Goal: Transaction & Acquisition: Download file/media

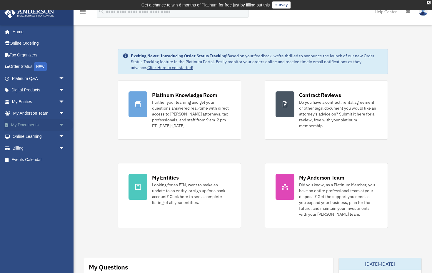
click at [23, 122] on link "My Documents arrow_drop_down" at bounding box center [38, 125] width 69 height 12
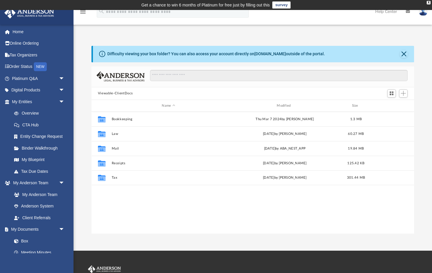
scroll to position [134, 322]
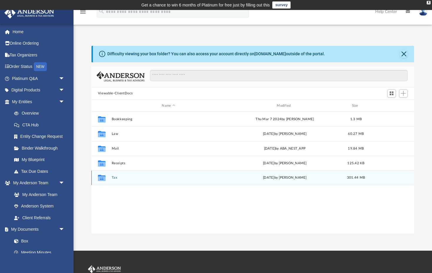
click at [101, 175] on icon "grid" at bounding box center [102, 178] width 8 height 6
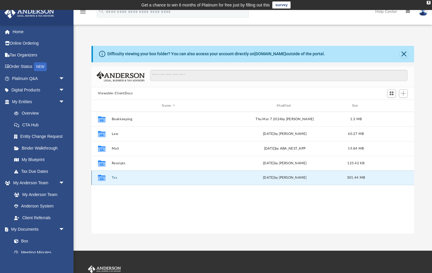
click at [114, 178] on button "Tax" at bounding box center [168, 178] width 114 height 4
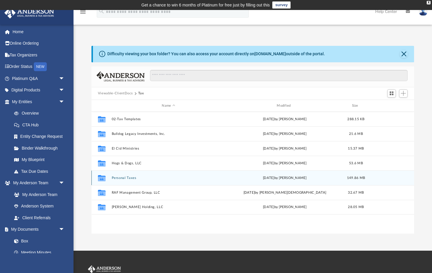
click at [115, 179] on button "Personal Taxes" at bounding box center [168, 178] width 114 height 4
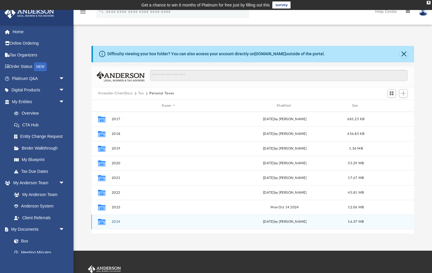
click at [114, 222] on button "2024" at bounding box center [168, 222] width 114 height 4
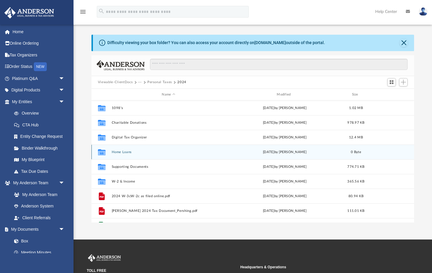
scroll to position [0, 0]
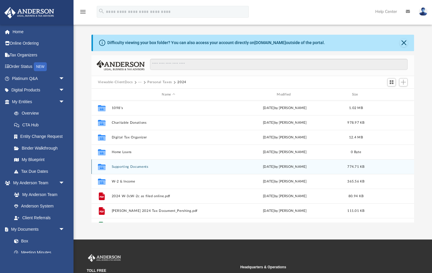
click at [123, 167] on button "Supporting Documents" at bounding box center [168, 167] width 114 height 4
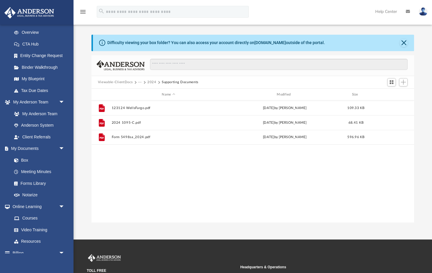
scroll to position [85, 0]
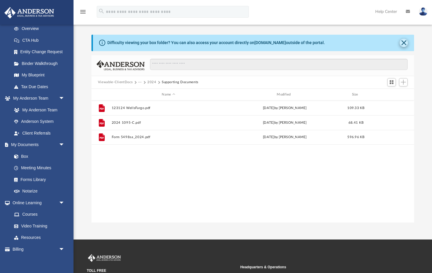
click at [403, 43] on button "Close" at bounding box center [403, 43] width 8 height 8
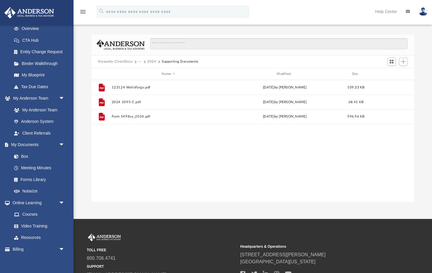
click at [150, 61] on button "2024" at bounding box center [151, 61] width 9 height 5
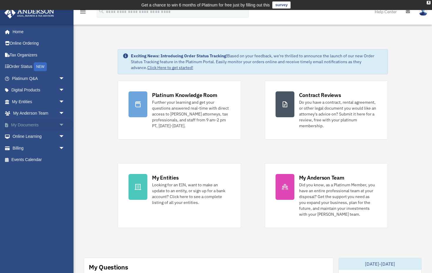
click at [43, 124] on link "My Documents arrow_drop_down" at bounding box center [38, 125] width 69 height 12
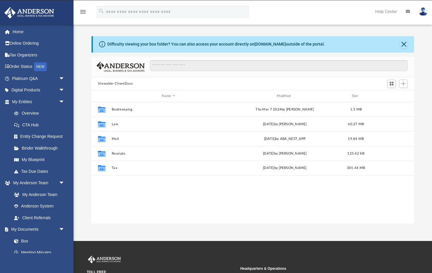
scroll to position [134, 322]
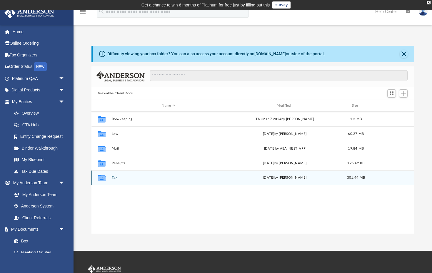
click at [105, 178] on icon "grid" at bounding box center [102, 178] width 8 height 5
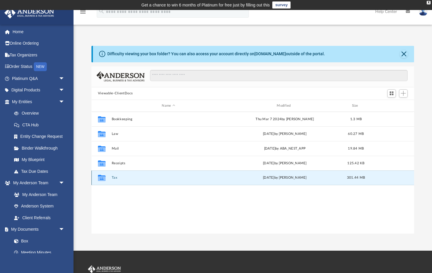
click at [116, 178] on button "Tax" at bounding box center [168, 178] width 114 height 4
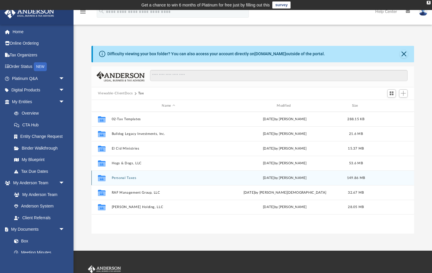
click at [120, 180] on div "Collaborated Folder Personal Taxes [DATE] by [PERSON_NAME] 149.86 MB" at bounding box center [252, 177] width 322 height 15
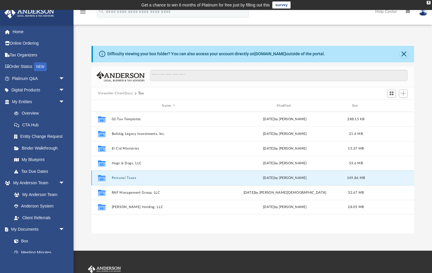
click at [119, 177] on button "Personal Taxes" at bounding box center [168, 178] width 114 height 4
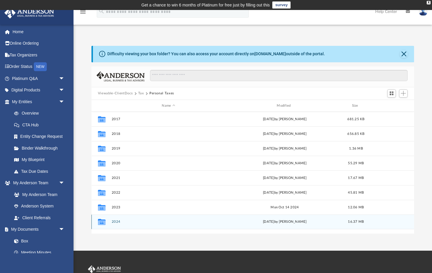
click at [126, 226] on div "Collaborated Folder 2024 [DATE] by [PERSON_NAME] 16.37 MB" at bounding box center [252, 222] width 322 height 15
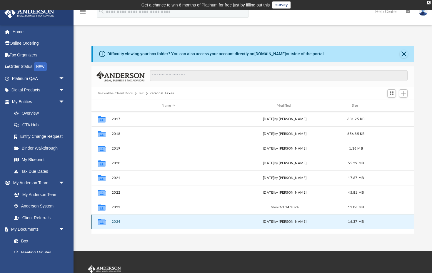
click at [120, 222] on button "2024" at bounding box center [168, 222] width 114 height 4
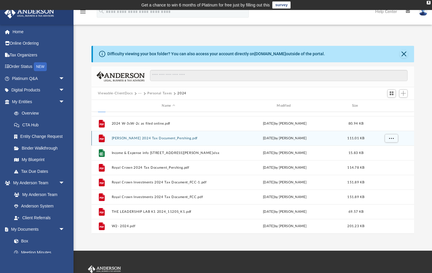
scroll to position [84, 0]
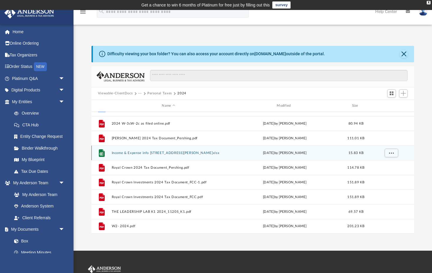
click at [125, 154] on button "Income & Expense info [STREET_ADDRESS][PERSON_NAME]xlsx" at bounding box center [168, 153] width 114 height 4
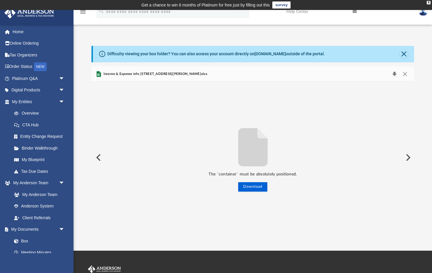
click at [393, 74] on button "Download" at bounding box center [394, 74] width 11 height 8
click at [98, 158] on button "Preview" at bounding box center [97, 157] width 13 height 16
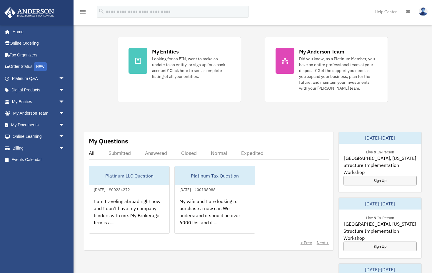
scroll to position [127, 0]
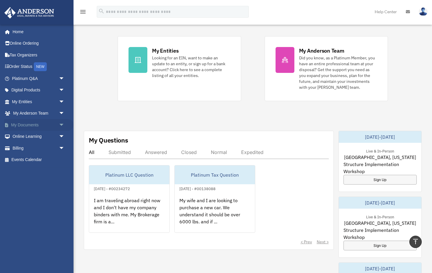
click at [39, 124] on link "My Documents arrow_drop_down" at bounding box center [38, 125] width 69 height 12
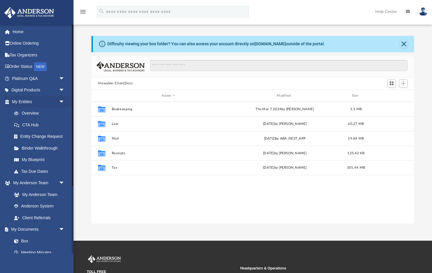
scroll to position [0, 0]
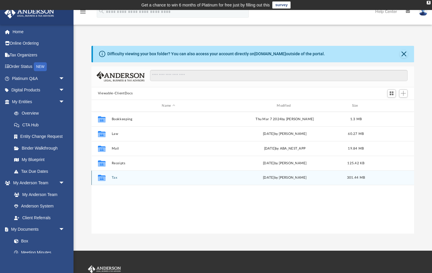
click at [112, 178] on button "Tax" at bounding box center [168, 178] width 114 height 4
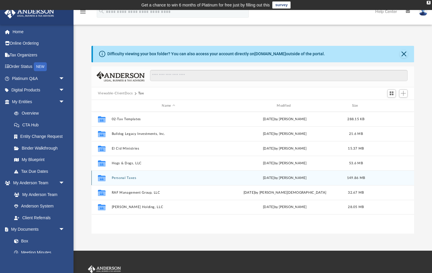
click at [129, 178] on button "Personal Taxes" at bounding box center [168, 178] width 114 height 4
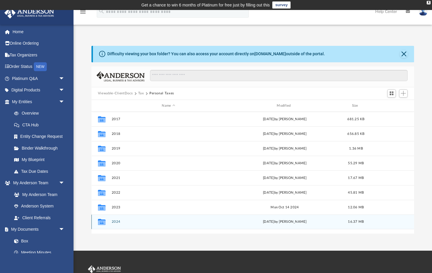
click at [113, 222] on button "2024" at bounding box center [168, 222] width 114 height 4
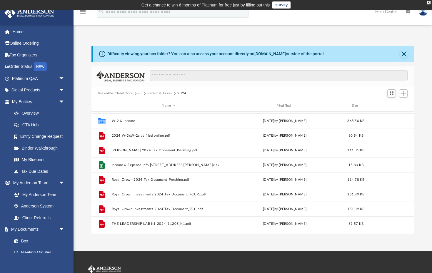
scroll to position [74, 0]
